Goal: Task Accomplishment & Management: Use online tool/utility

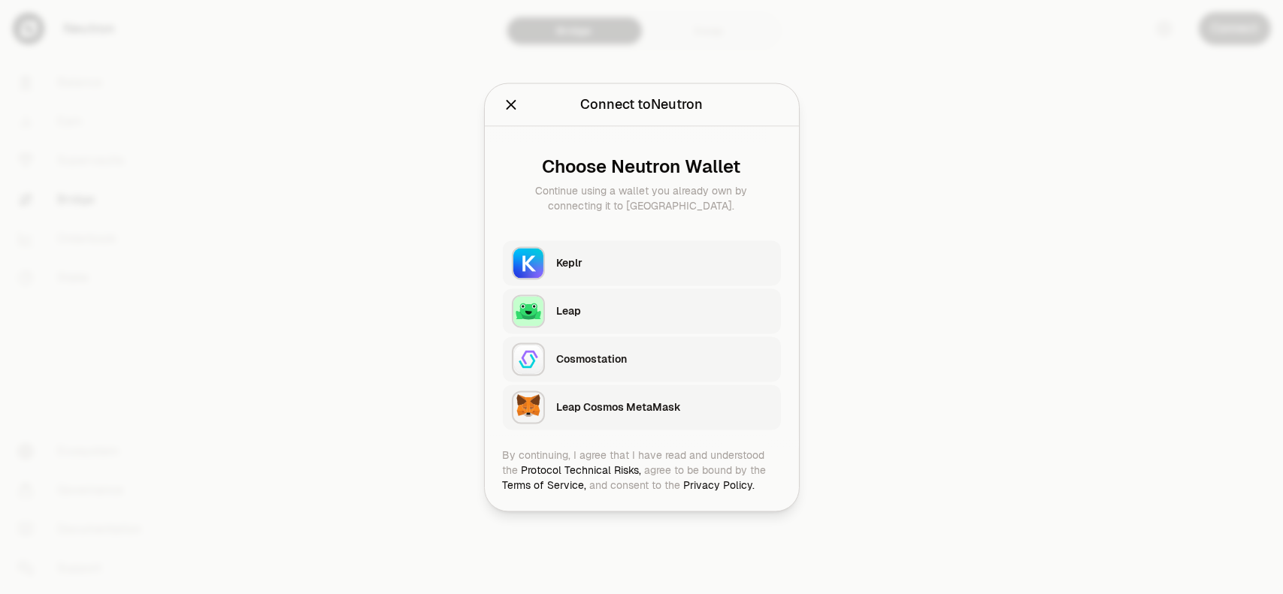
click at [625, 249] on div "Keplr" at bounding box center [669, 263] width 224 height 35
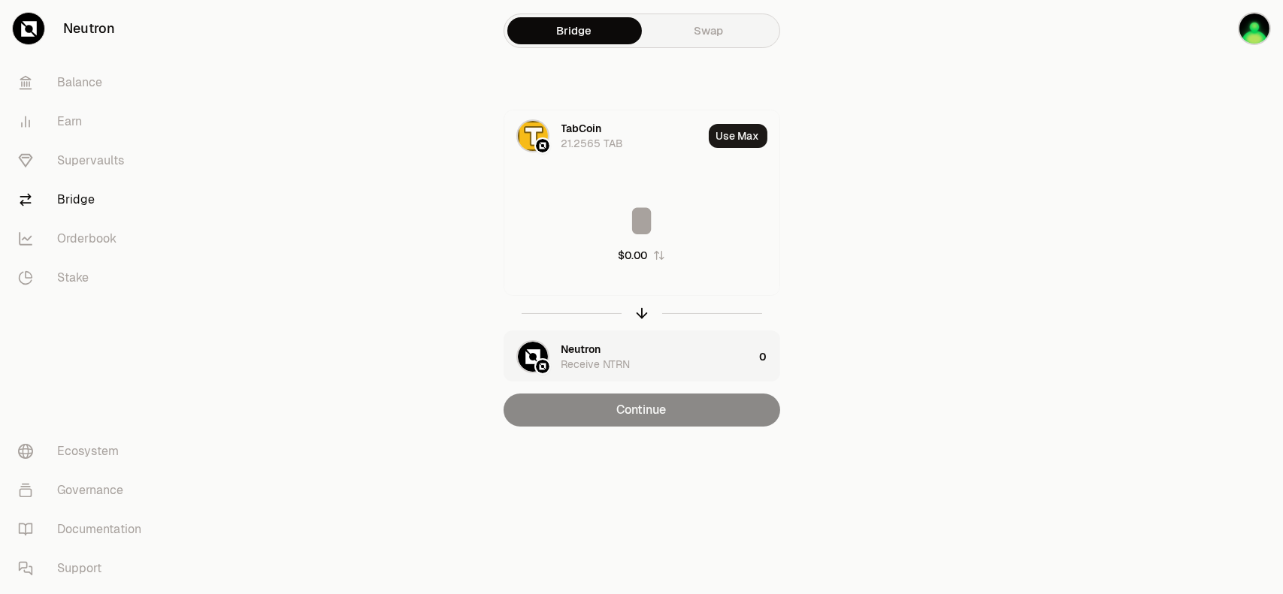
click at [744, 134] on button "Use Max" at bounding box center [738, 136] width 59 height 24
type input "*********"
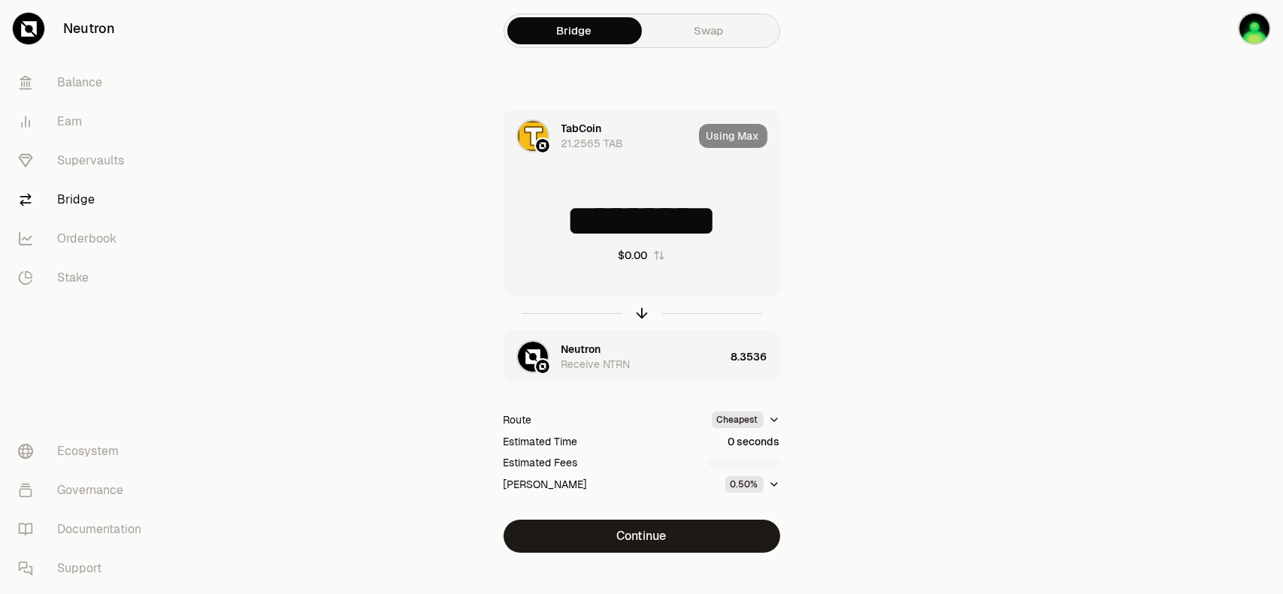
click at [658, 537] on button "Continue" at bounding box center [641, 536] width 277 height 33
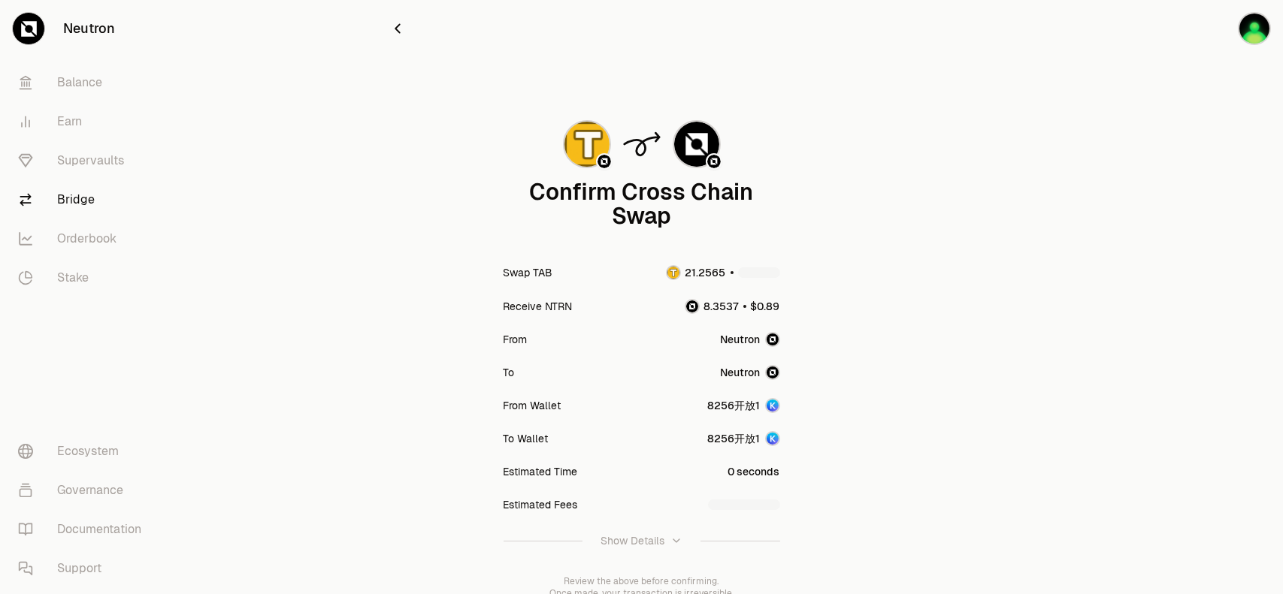
scroll to position [110, 0]
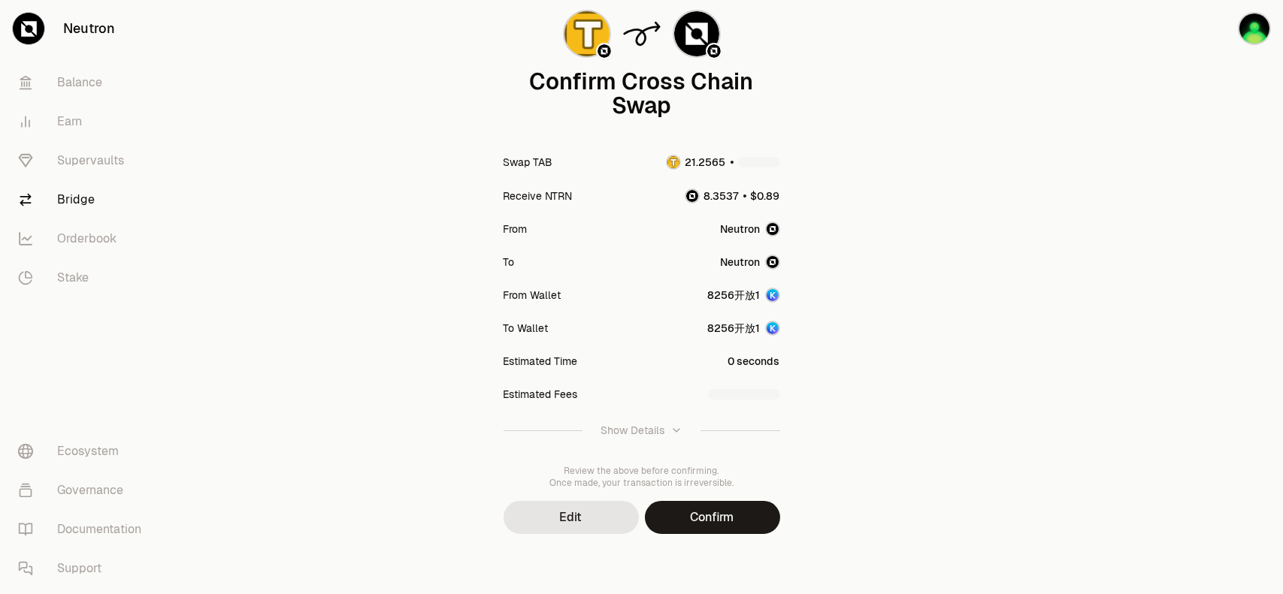
click at [720, 526] on button "Confirm" at bounding box center [712, 517] width 135 height 33
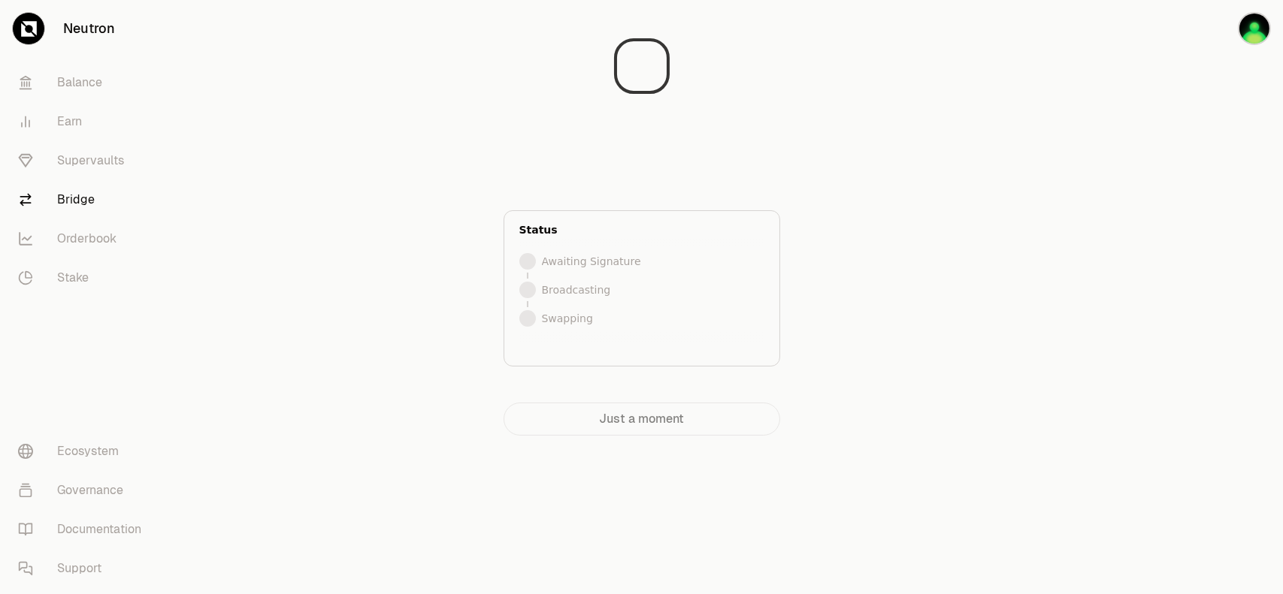
scroll to position [0, 0]
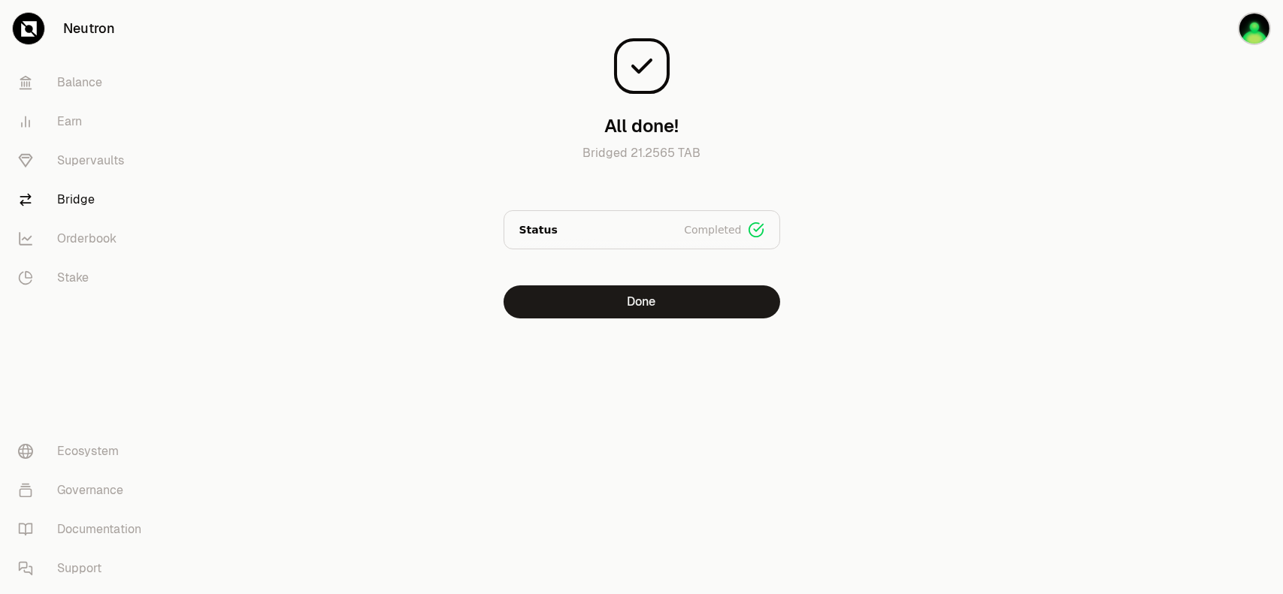
click at [676, 297] on button "Done" at bounding box center [641, 302] width 277 height 33
